Goal: Task Accomplishment & Management: Use online tool/utility

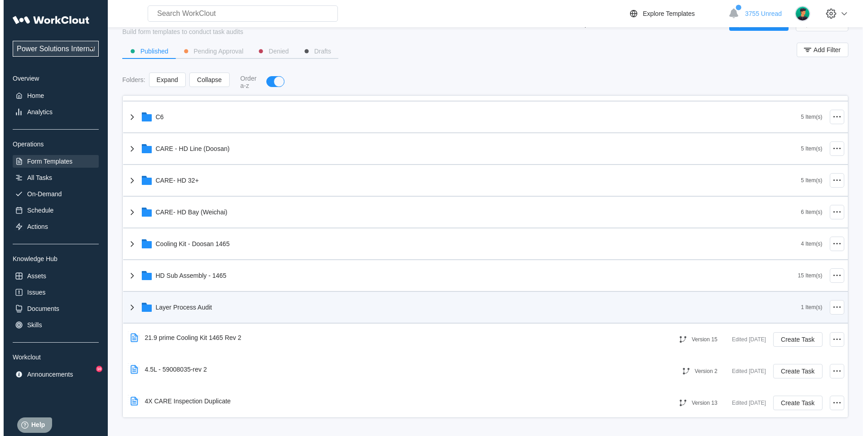
scroll to position [227, 0]
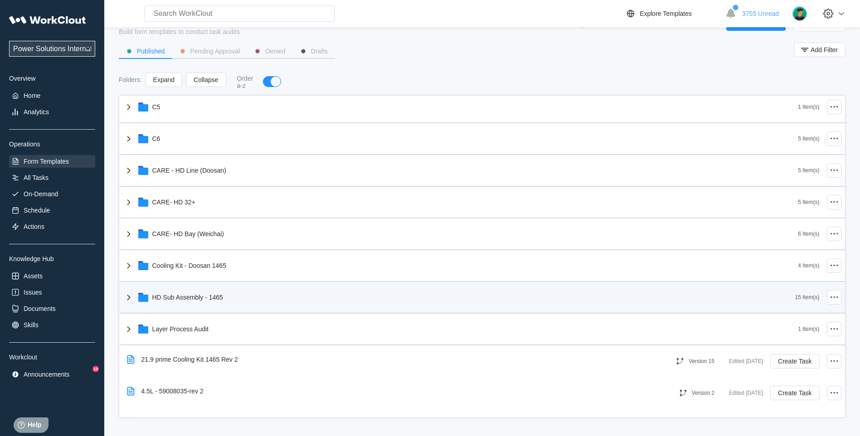
click at [134, 300] on div "HD Sub Assembly - 1465" at bounding box center [459, 297] width 672 height 24
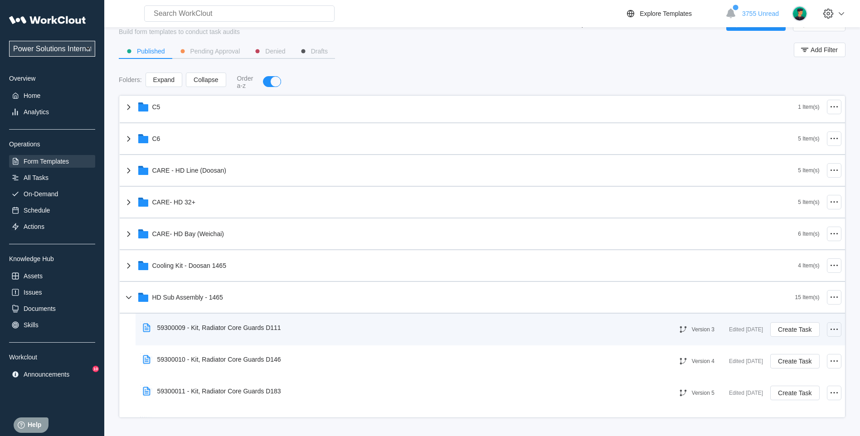
click at [828, 333] on icon at bounding box center [833, 329] width 11 height 11
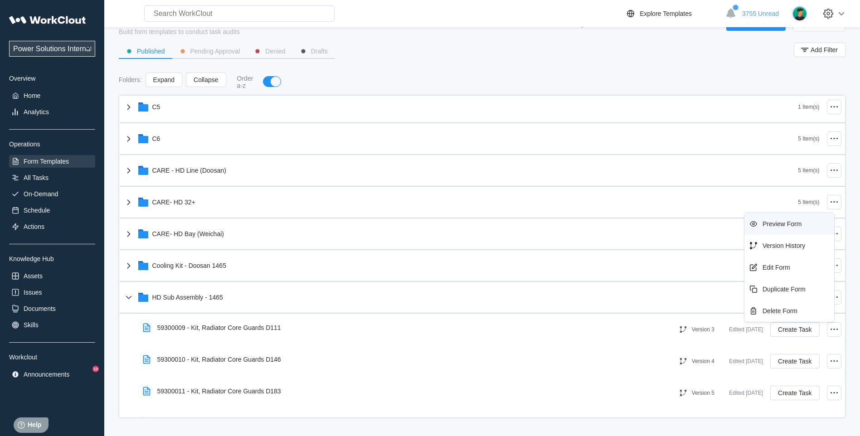
click at [786, 222] on div "Preview Form" at bounding box center [781, 223] width 39 height 7
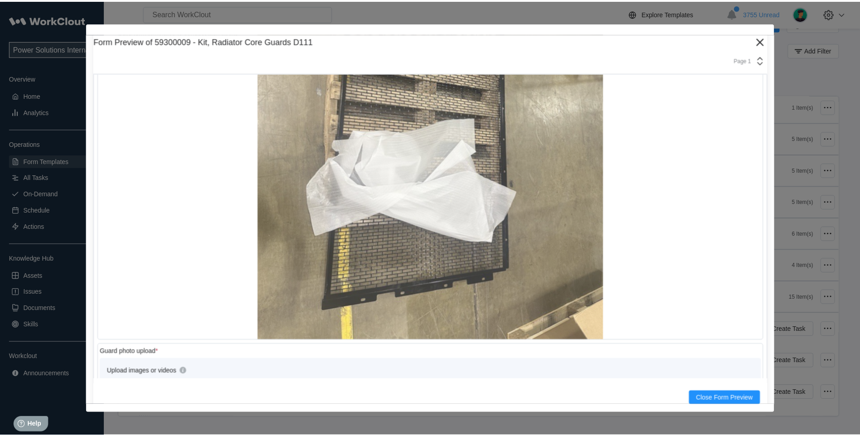
scroll to position [680, 0]
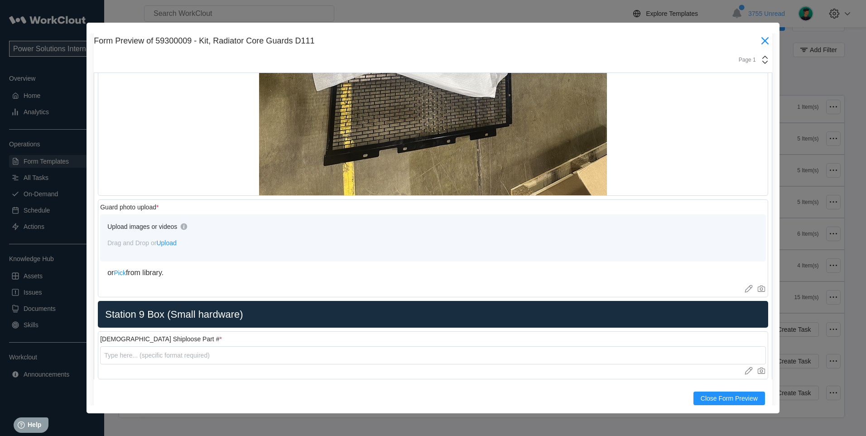
click at [758, 44] on icon at bounding box center [765, 41] width 14 height 14
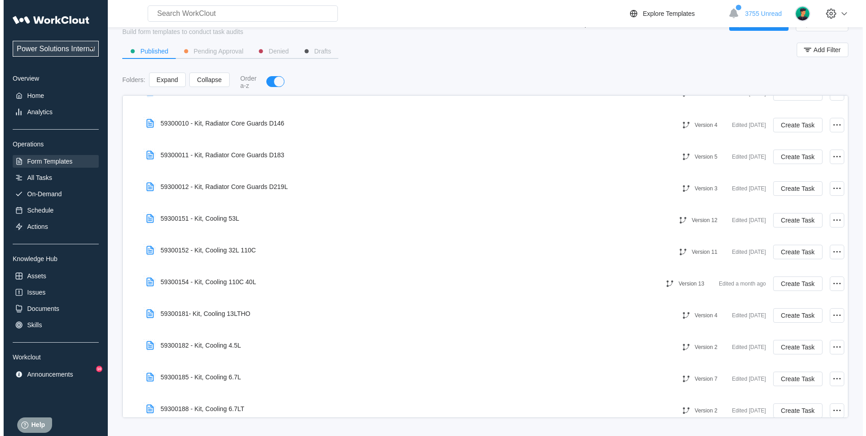
scroll to position [302, 0]
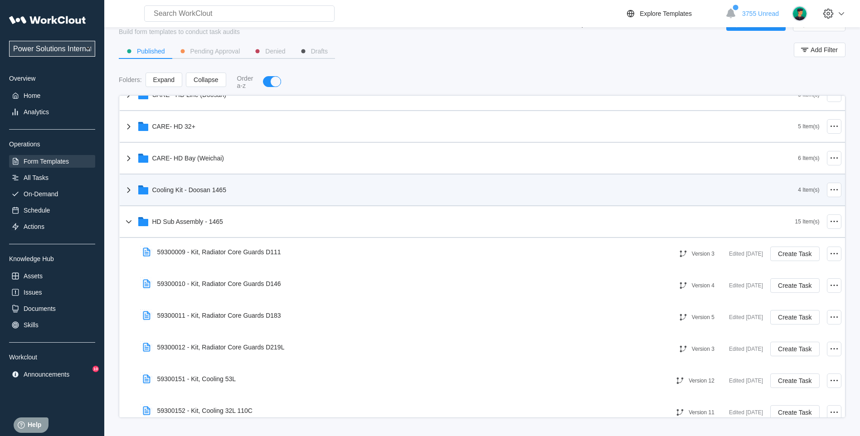
click at [186, 188] on div "Cooling Kit - Doosan 1465" at bounding box center [189, 189] width 74 height 7
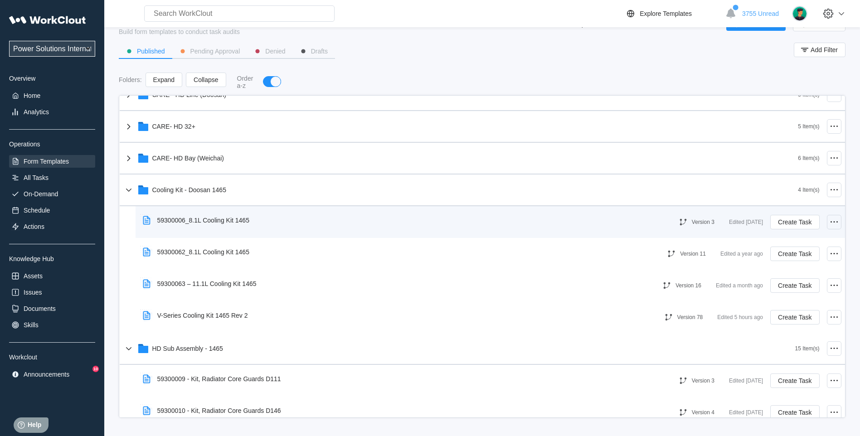
click at [828, 222] on icon at bounding box center [833, 222] width 11 height 11
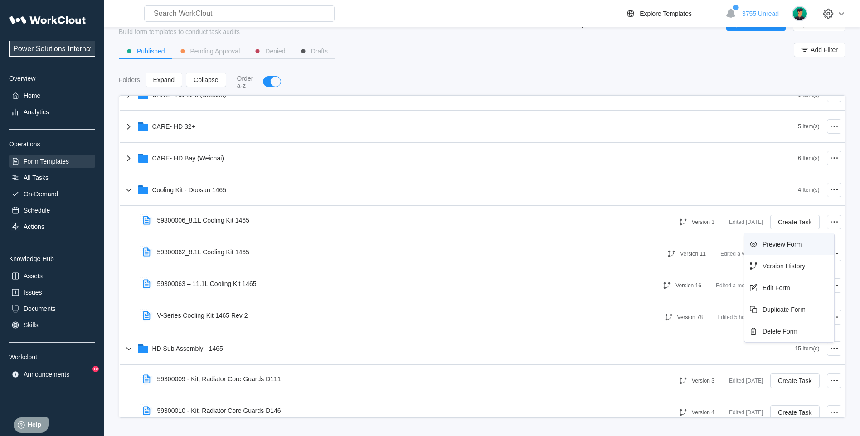
click at [794, 247] on div "Preview Form" at bounding box center [781, 244] width 39 height 7
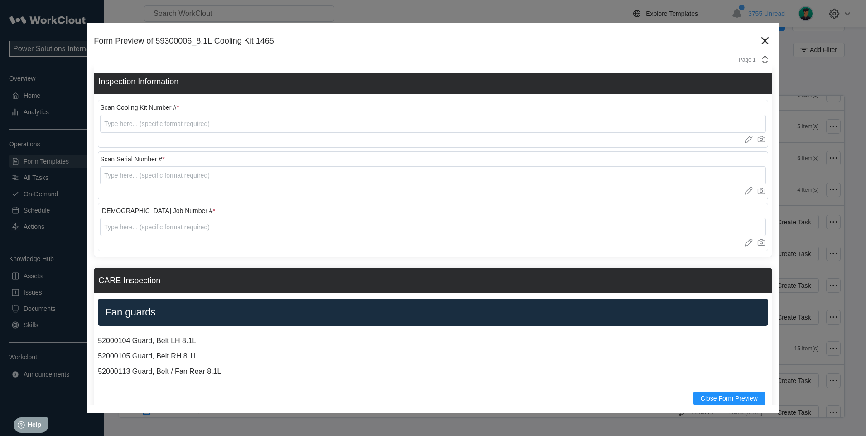
scroll to position [0, 0]
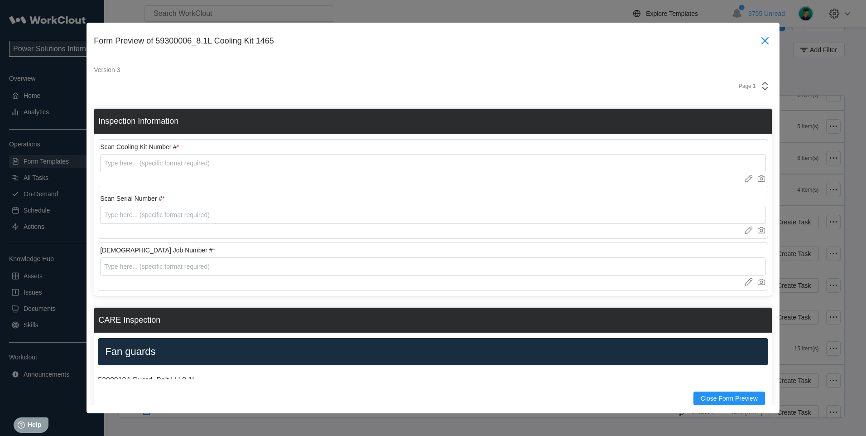
click at [758, 41] on icon at bounding box center [765, 41] width 14 height 14
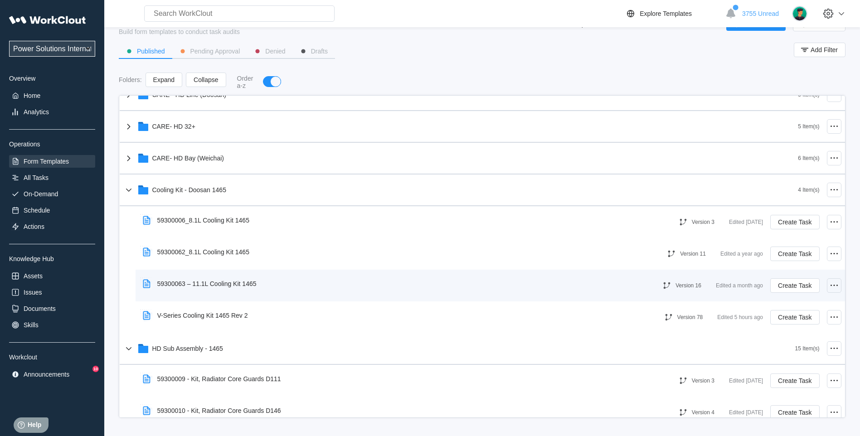
click at [828, 284] on icon at bounding box center [833, 285] width 11 height 11
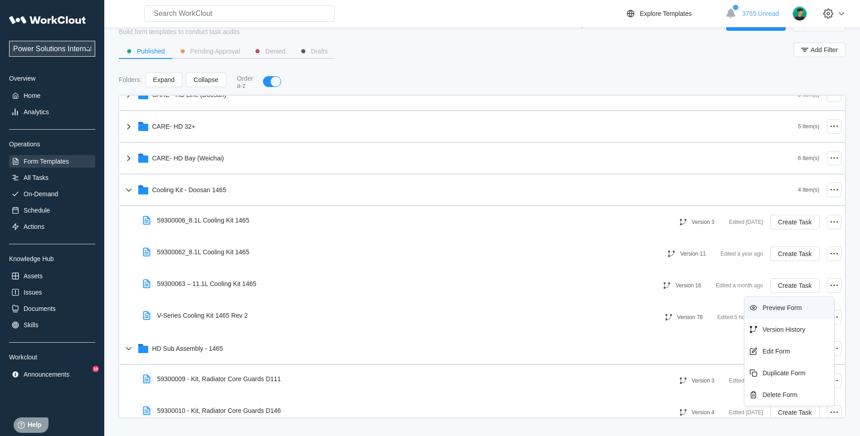
click at [782, 304] on div "Preview Form" at bounding box center [781, 307] width 39 height 7
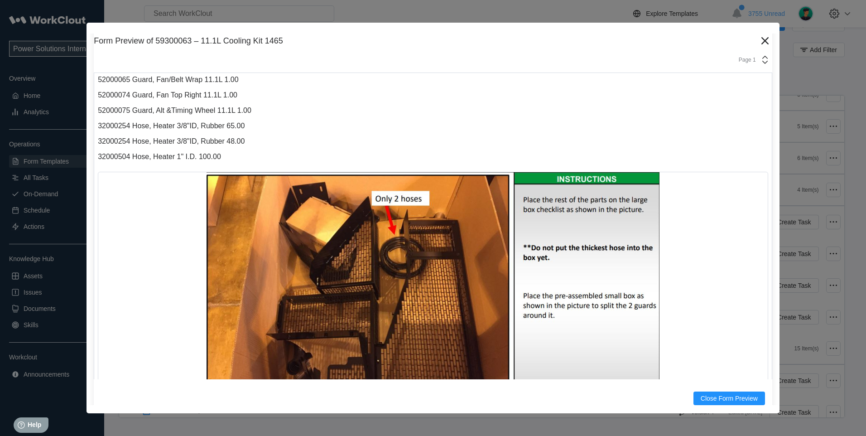
scroll to position [831, 0]
